Goal: Task Accomplishment & Management: Use online tool/utility

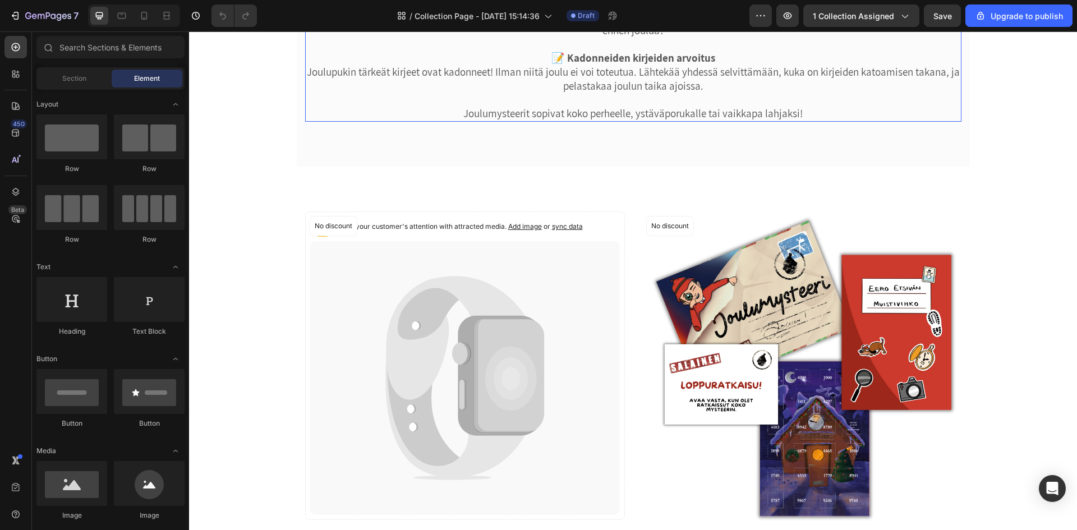
scroll to position [224, 0]
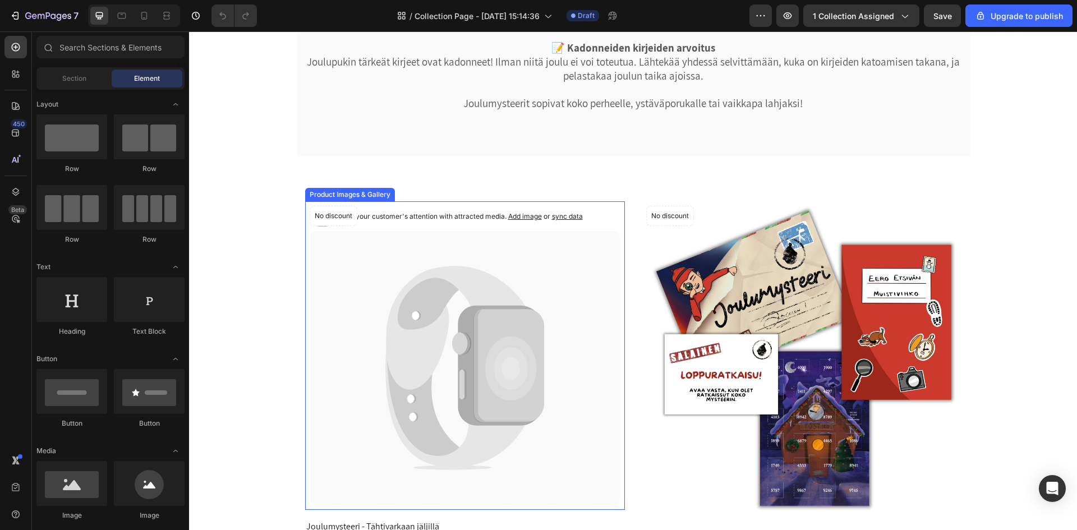
click at [440, 376] on icon at bounding box center [465, 368] width 310 height 274
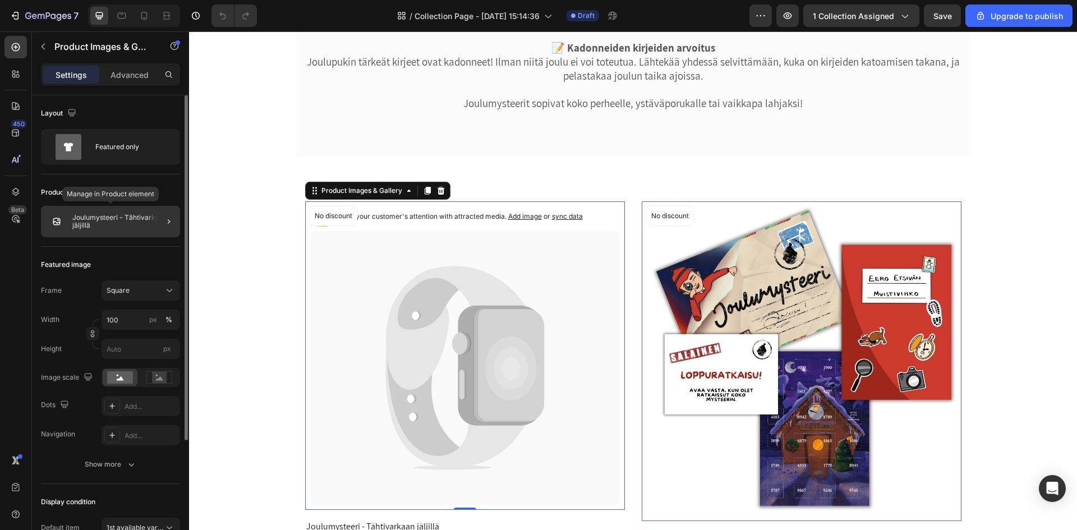
click at [126, 224] on p "Joulumysteeri - Tähtivarkaan jäljillä" at bounding box center [123, 222] width 103 height 16
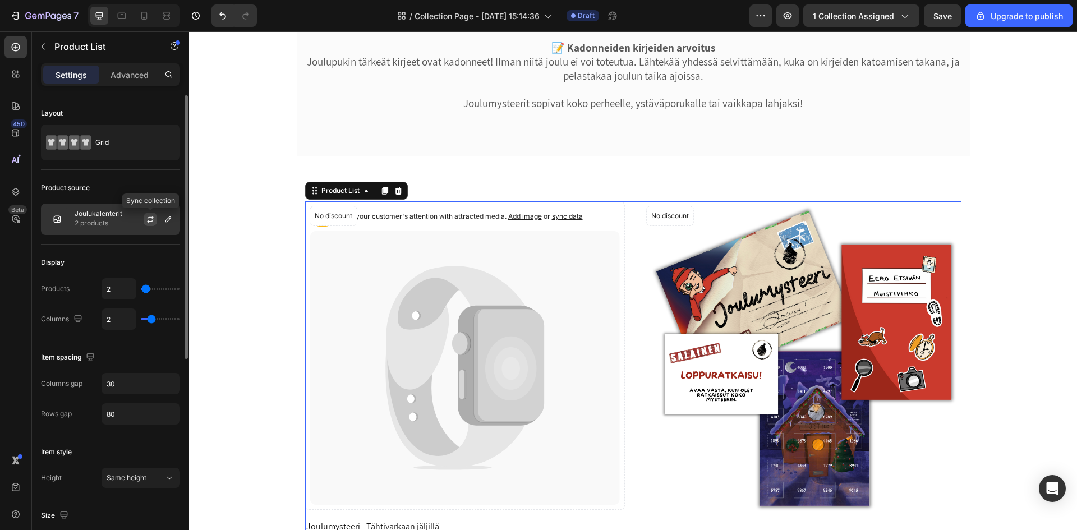
click at [148, 222] on icon "button" at bounding box center [150, 220] width 6 height 3
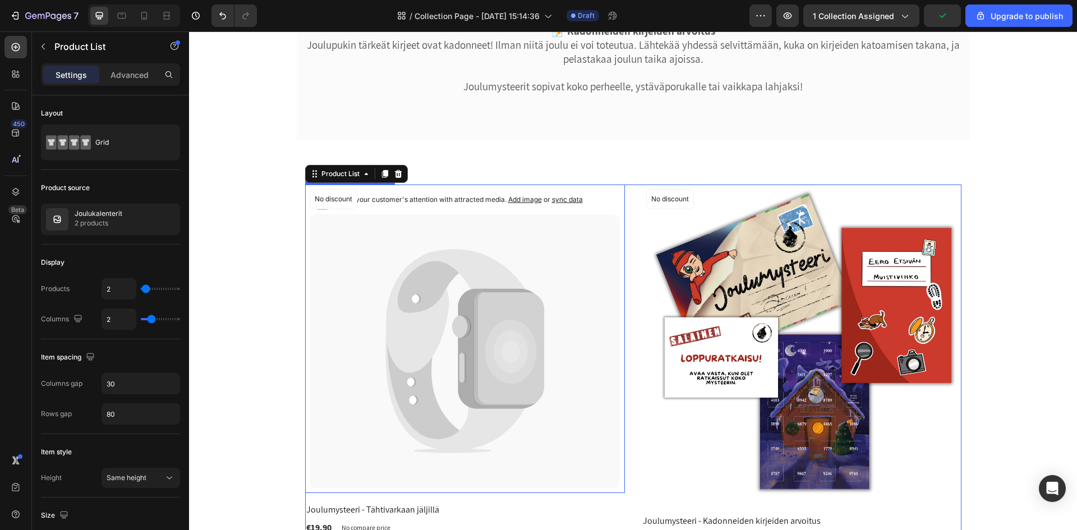
scroll to position [256, 0]
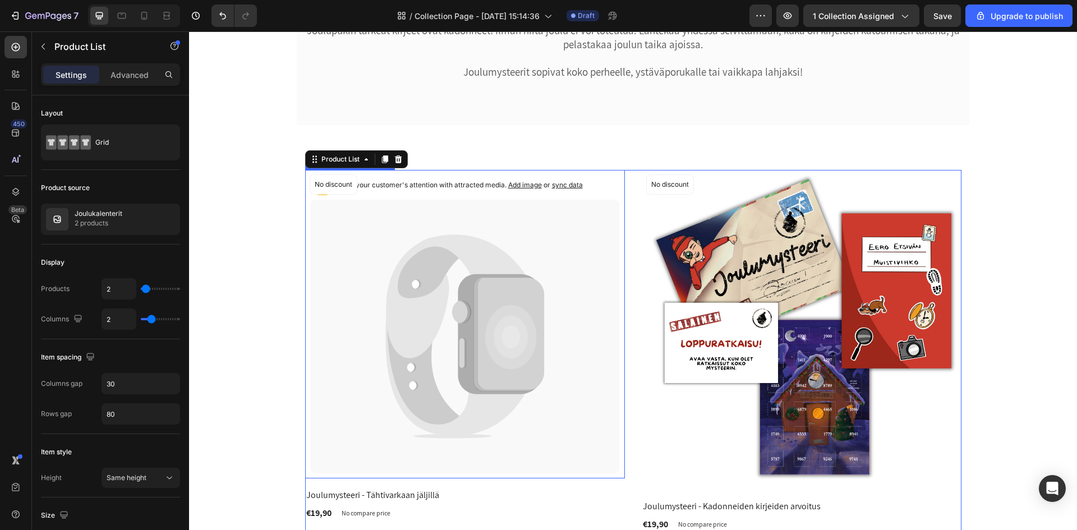
click at [555, 186] on span "sync data" at bounding box center [567, 185] width 31 height 8
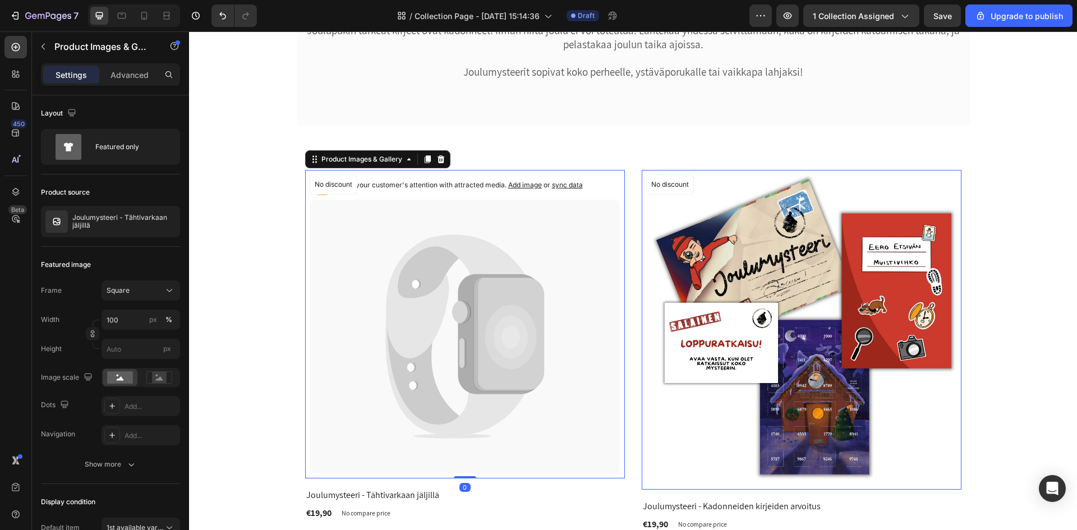
click at [558, 186] on span "sync data" at bounding box center [567, 185] width 31 height 8
click at [560, 188] on span "sync data" at bounding box center [567, 185] width 31 height 8
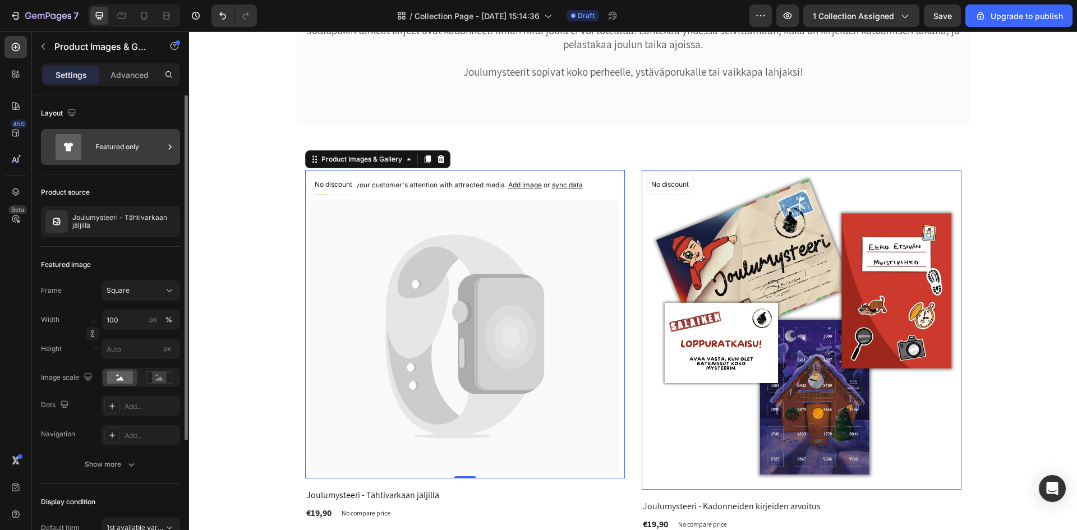
click at [145, 150] on div "Featured only" at bounding box center [129, 147] width 68 height 26
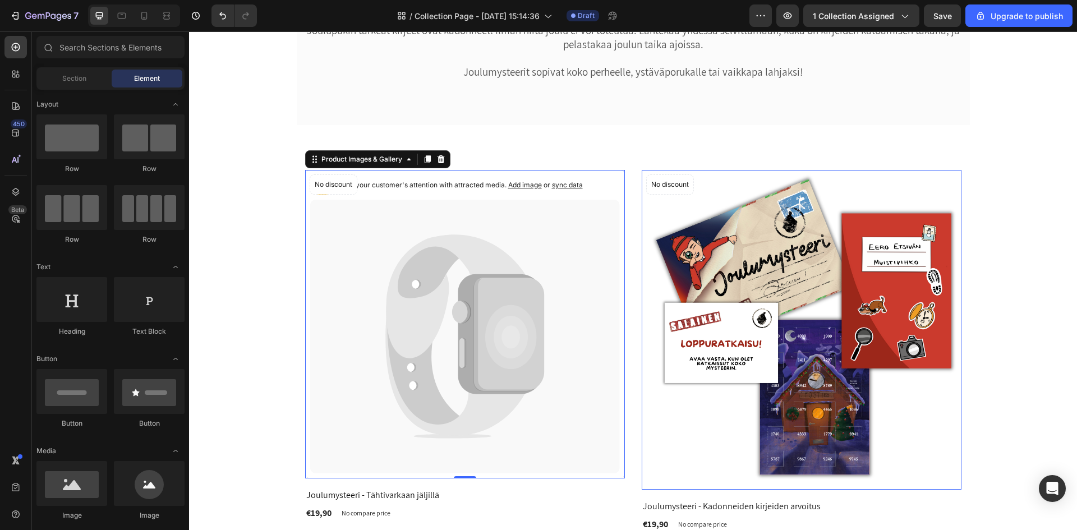
click at [225, 373] on div "Joulumysteerit Heading Valitse oma Joulumysteerisi 🔎 Tänä vuonna joulunodotus m…" at bounding box center [633, 205] width 888 height 812
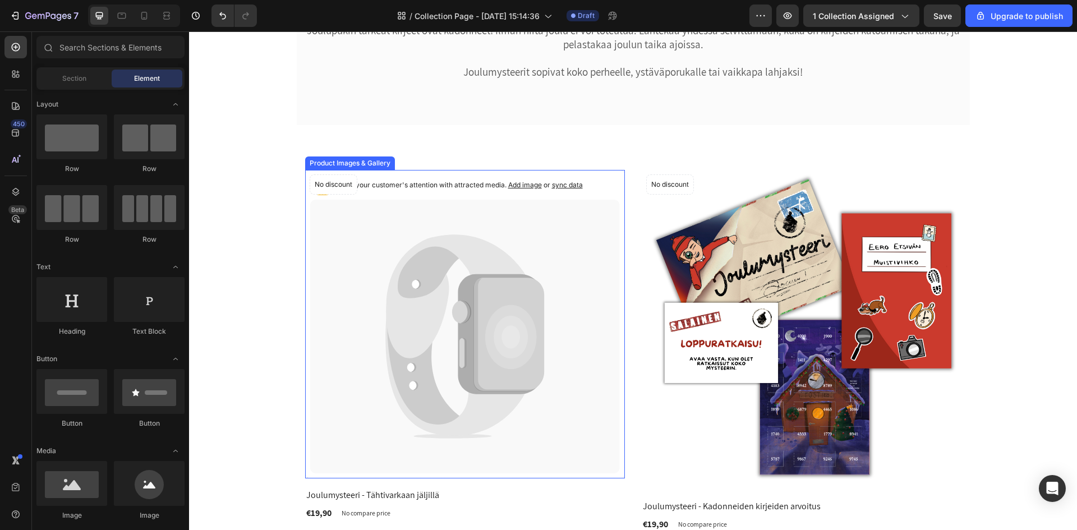
click at [358, 235] on icon at bounding box center [465, 337] width 310 height 274
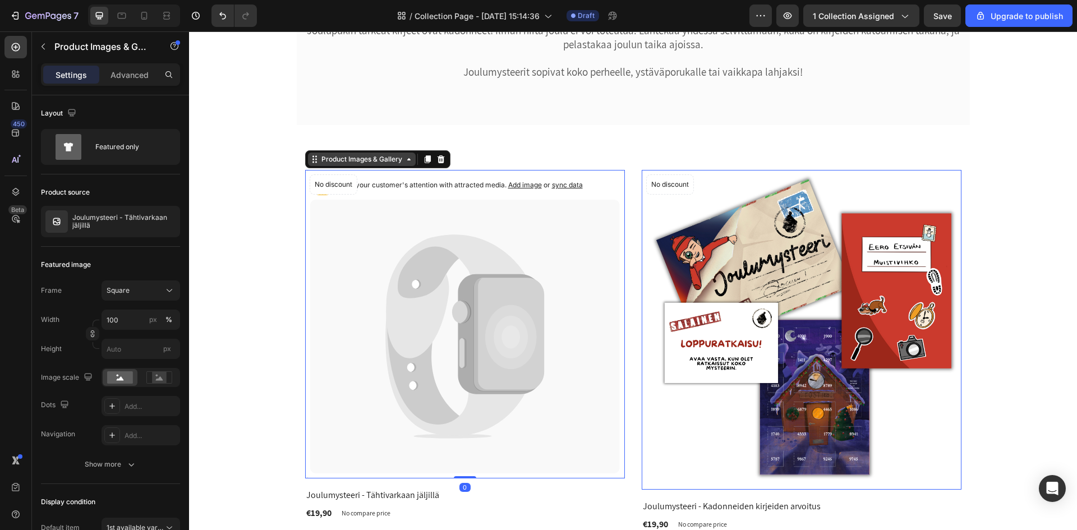
click at [348, 166] on div "Product Images & Gallery" at bounding box center [362, 159] width 108 height 13
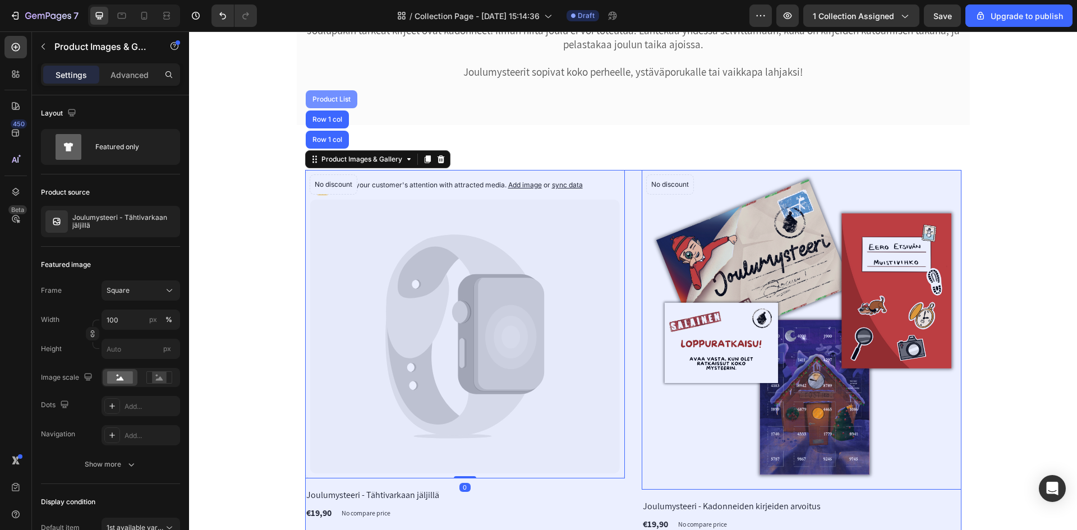
click at [333, 101] on div "Product List" at bounding box center [331, 99] width 43 height 7
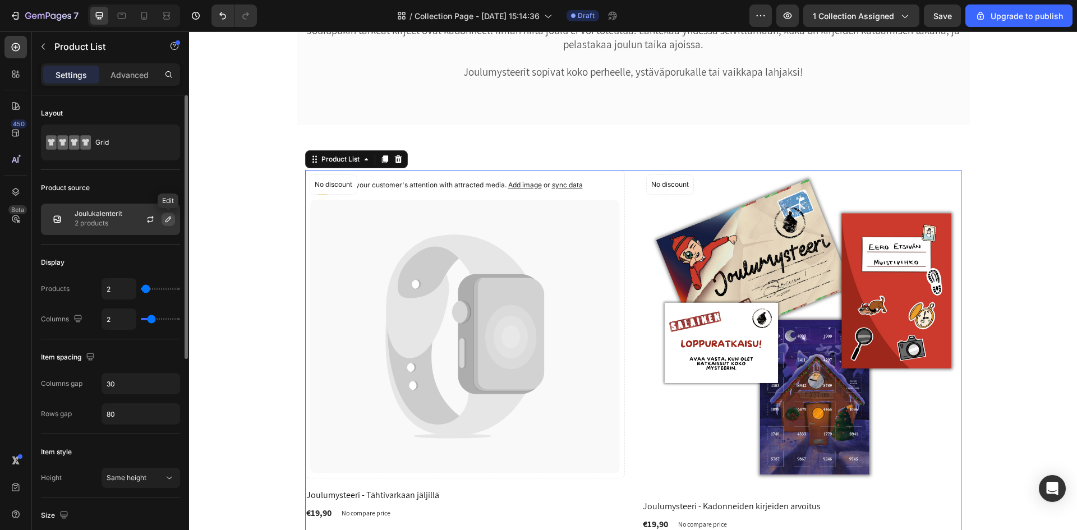
click at [171, 219] on icon "button" at bounding box center [168, 219] width 9 height 9
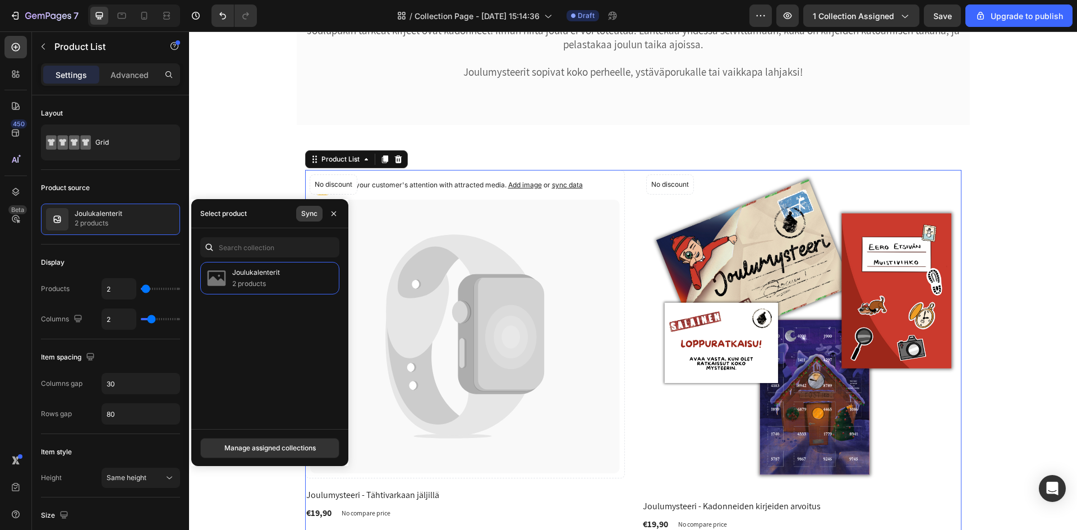
click at [308, 215] on div "Sync" at bounding box center [309, 214] width 16 height 10
click at [282, 453] on div "Manage assigned collections" at bounding box center [269, 448] width 91 height 10
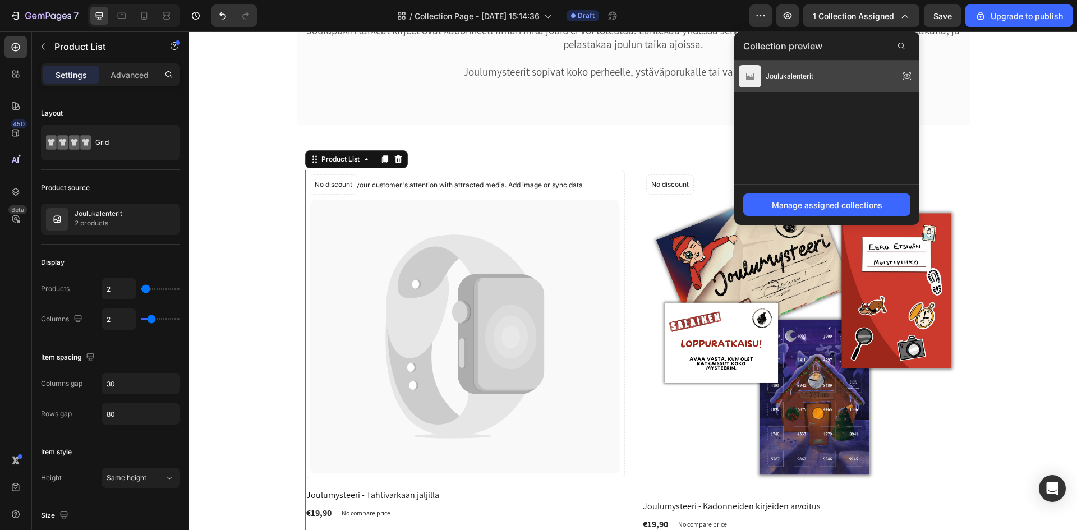
click at [847, 67] on div "Joulukalenterit" at bounding box center [826, 76] width 185 height 31
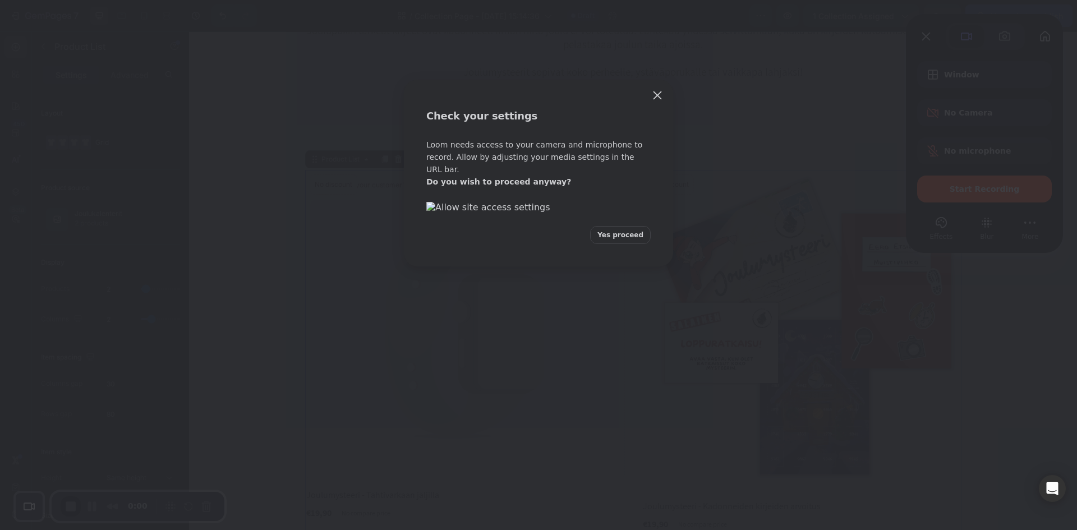
drag, startPoint x: 631, startPoint y: 369, endPoint x: 656, endPoint y: 352, distance: 30.5
click at [630, 244] on button "Yes proceed" at bounding box center [620, 235] width 61 height 18
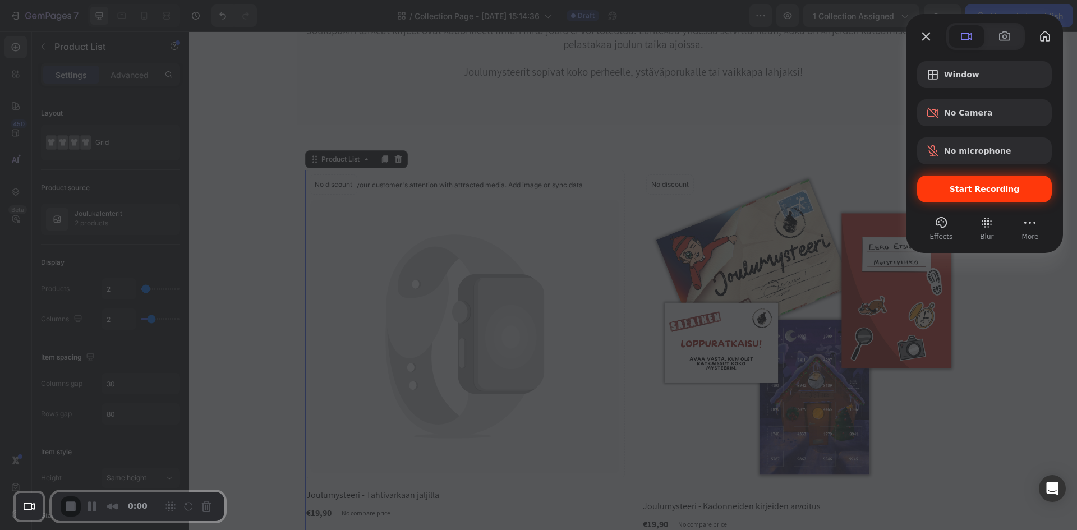
click at [979, 185] on span "Start Recording" at bounding box center [985, 189] width 70 height 9
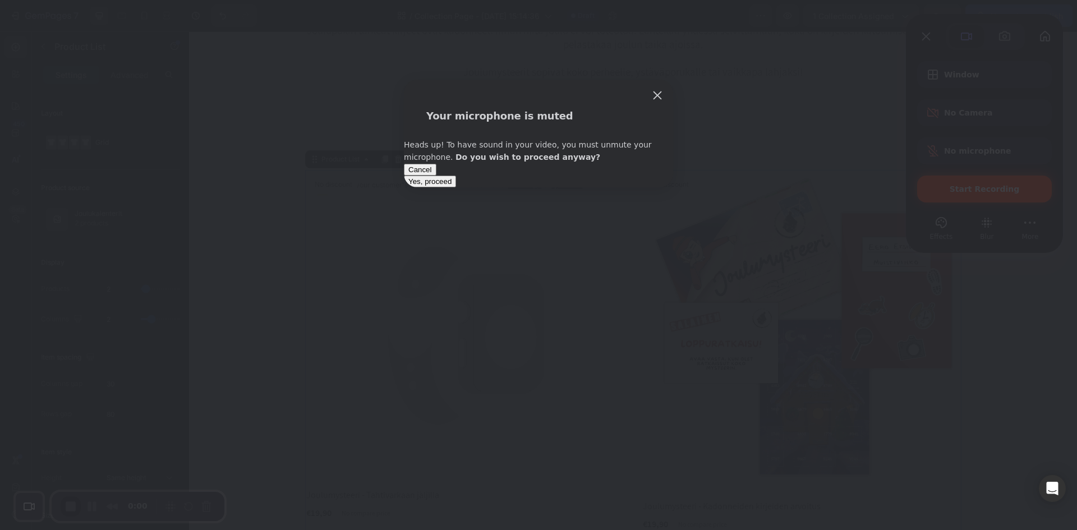
click at [452, 186] on span "Yes, proceed" at bounding box center [429, 181] width 43 height 8
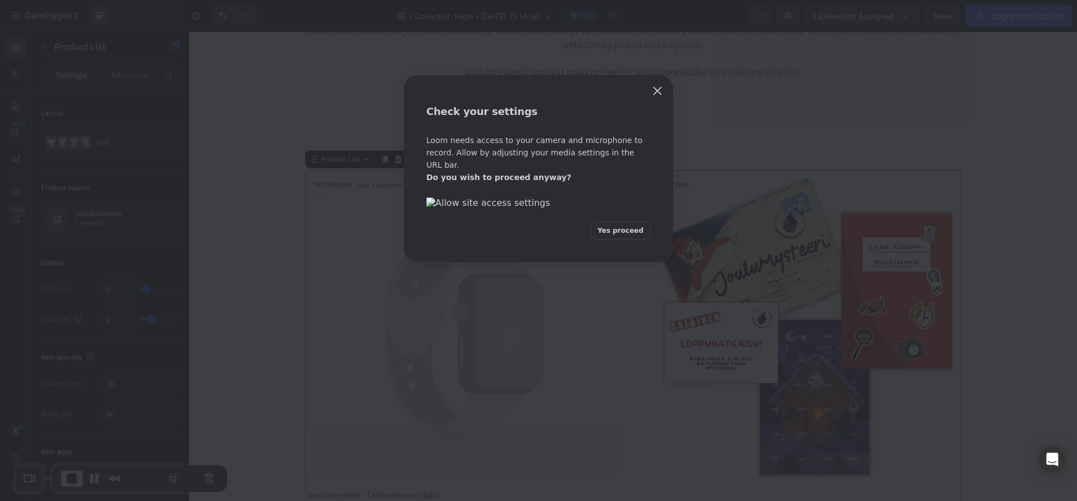
click at [613, 236] on span "Yes proceed" at bounding box center [621, 231] width 46 height 10
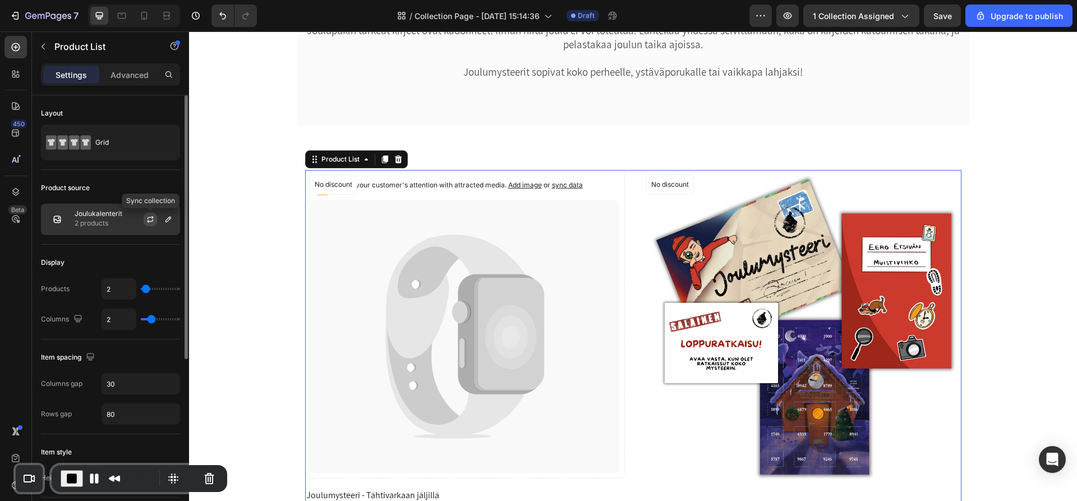
click at [148, 220] on icon "button" at bounding box center [150, 219] width 9 height 9
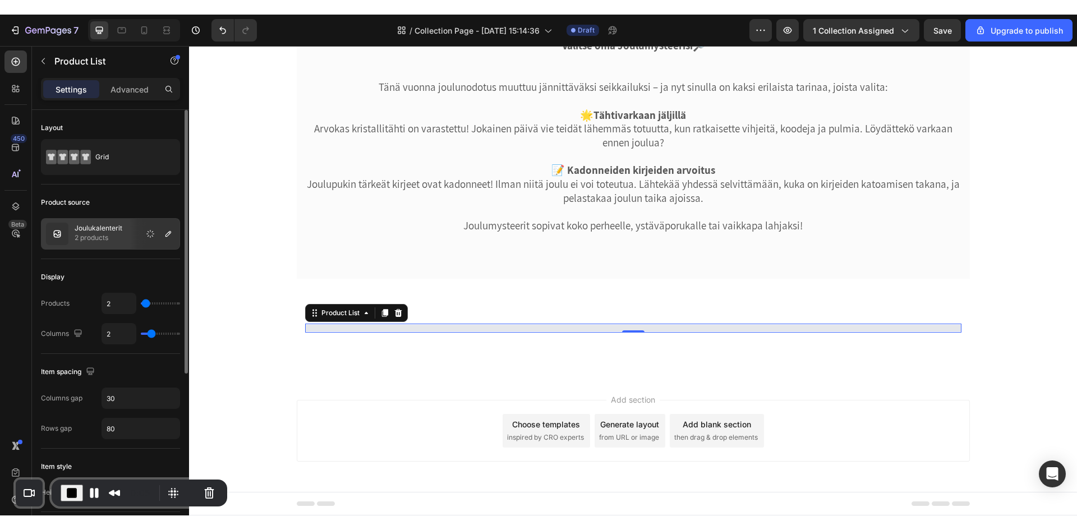
scroll to position [117, 0]
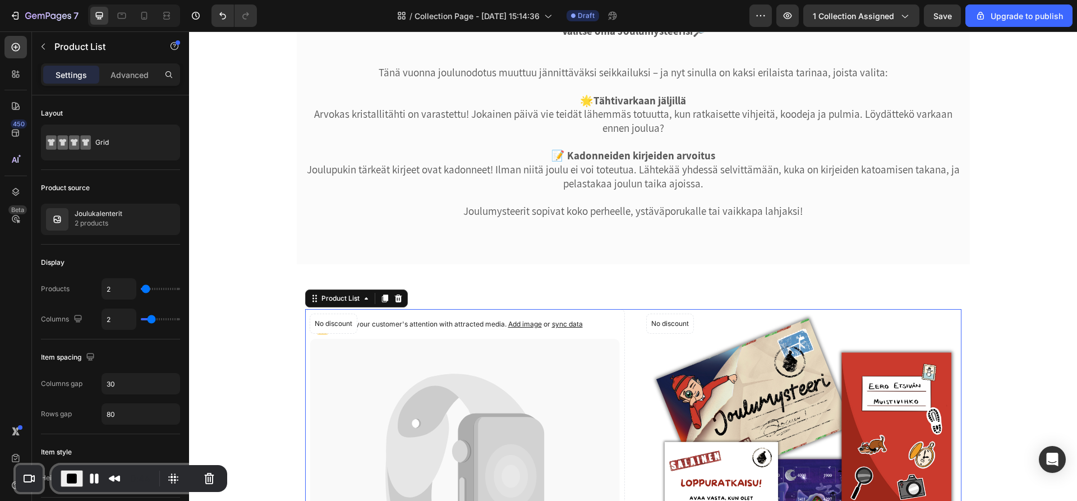
click at [68, 478] on span "End Recording" at bounding box center [71, 478] width 13 height 13
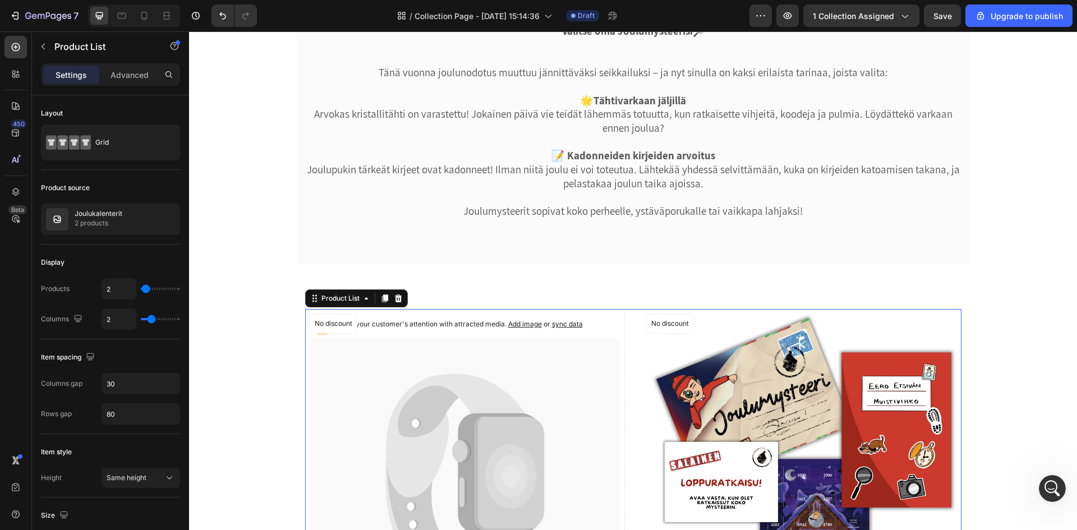
scroll to position [0, 0]
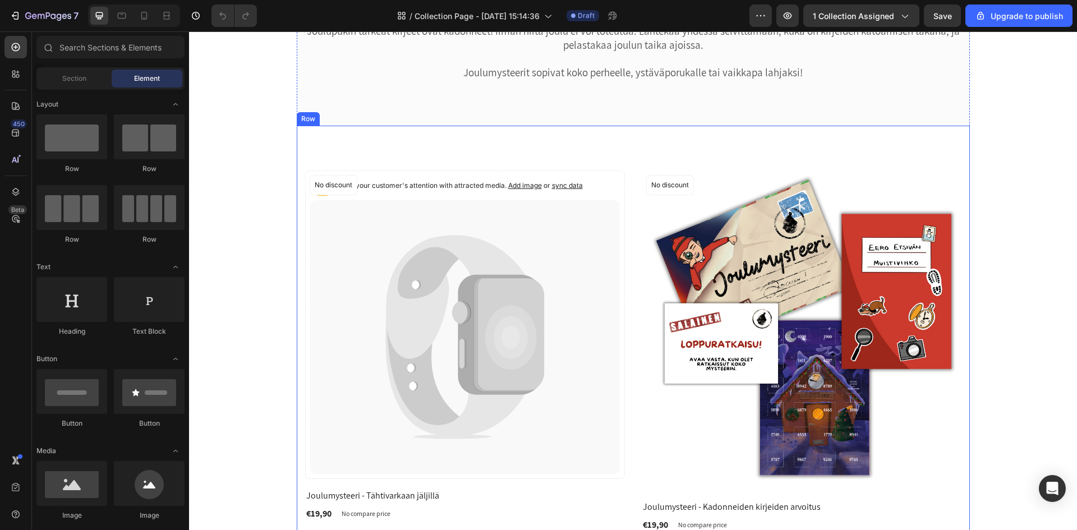
scroll to position [312, 0]
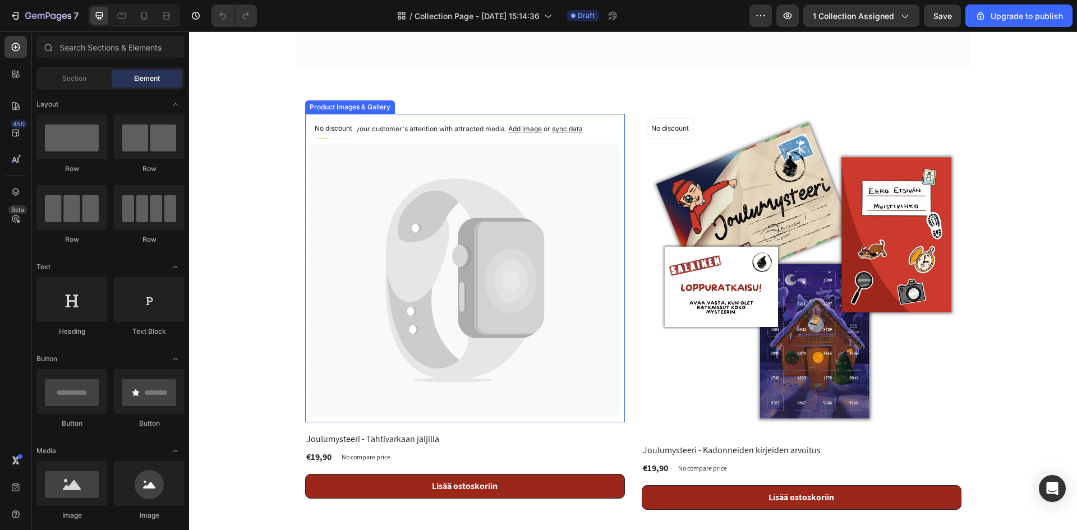
click at [392, 153] on icon at bounding box center [465, 281] width 310 height 274
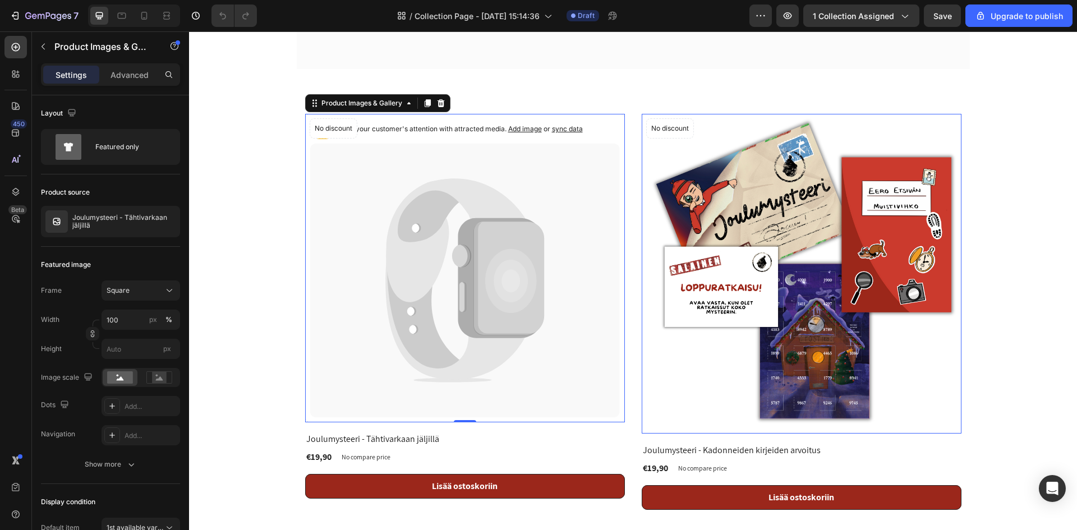
click at [762, 210] on img at bounding box center [802, 274] width 320 height 320
click at [462, 200] on icon at bounding box center [456, 240] width 140 height 124
click at [896, 12] on div "1 collection assigned" at bounding box center [861, 16] width 97 height 12
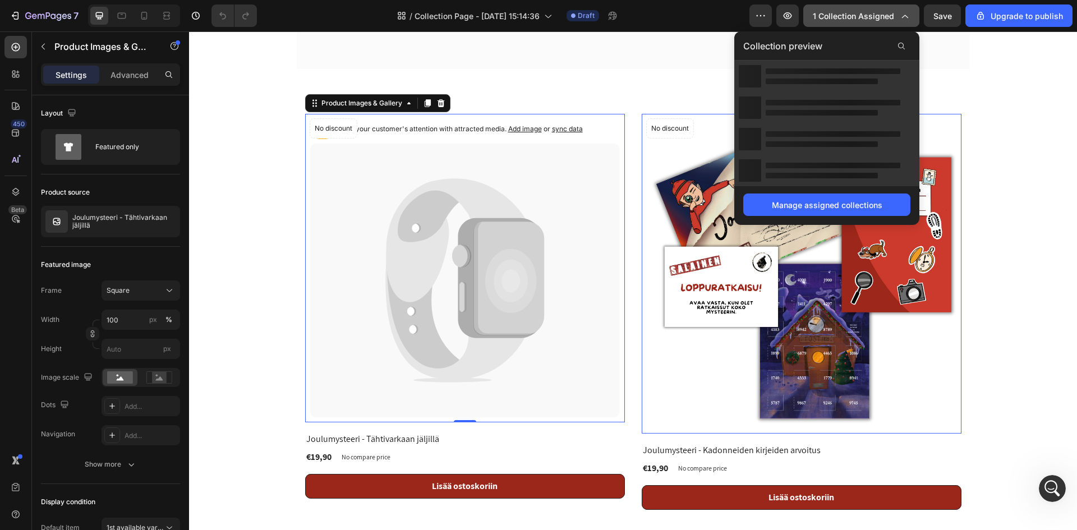
click at [896, 12] on div "1 collection assigned" at bounding box center [861, 16] width 97 height 12
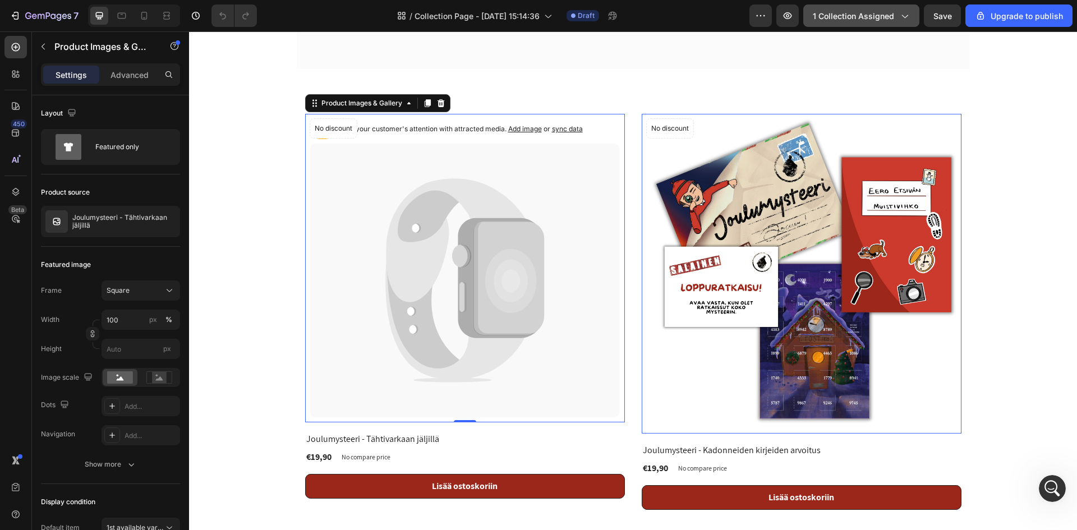
drag, startPoint x: 904, startPoint y: 20, endPoint x: 885, endPoint y: 17, distance: 18.7
click at [904, 18] on icon "button" at bounding box center [904, 15] width 11 height 11
